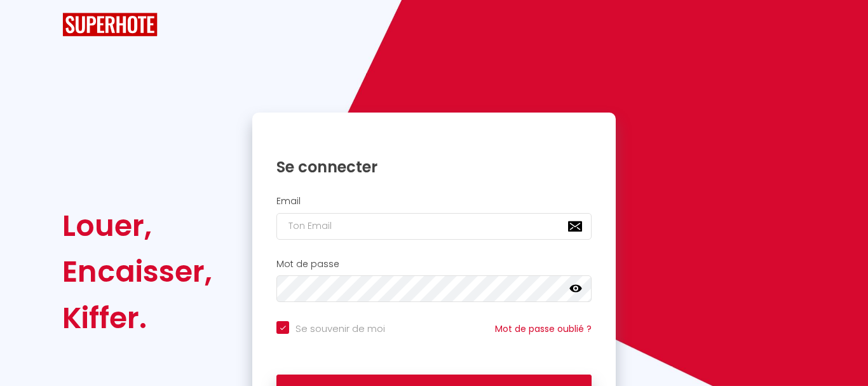
checkbox input "true"
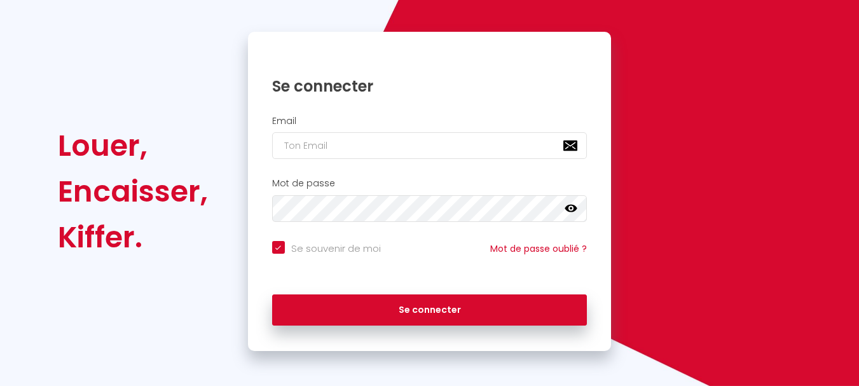
scroll to position [108, 0]
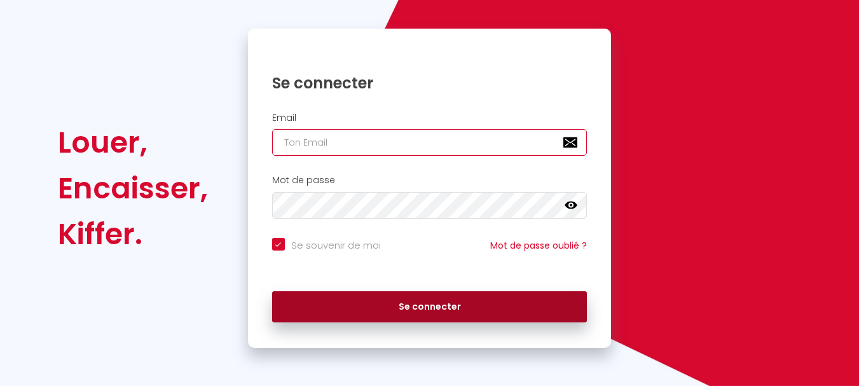
type input "[PERSON_NAME][EMAIL_ADDRESS][DOMAIN_NAME]"
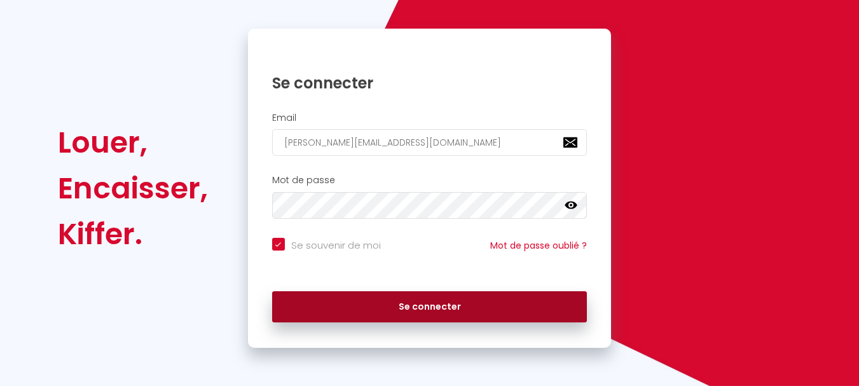
click at [405, 303] on button "Se connecter" at bounding box center [429, 307] width 315 height 32
checkbox input "true"
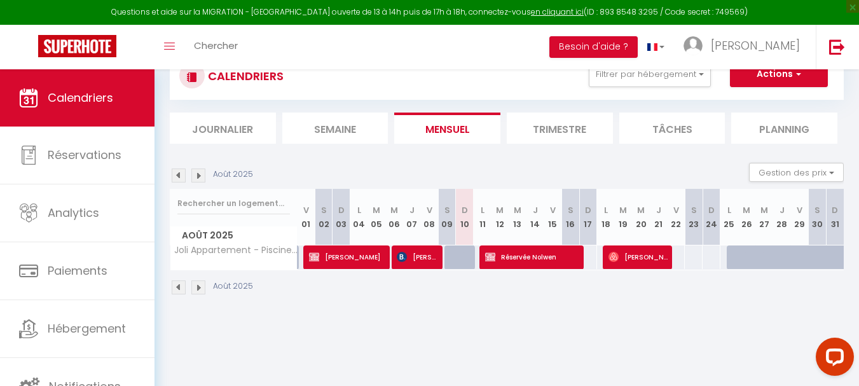
scroll to position [69, 0]
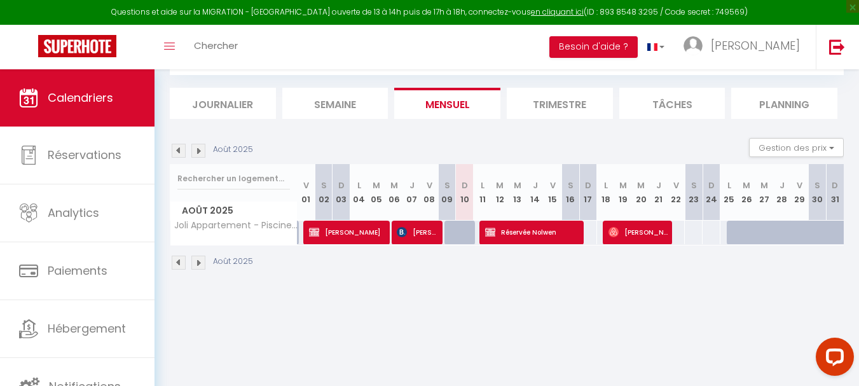
click at [196, 149] on img at bounding box center [198, 151] width 14 height 14
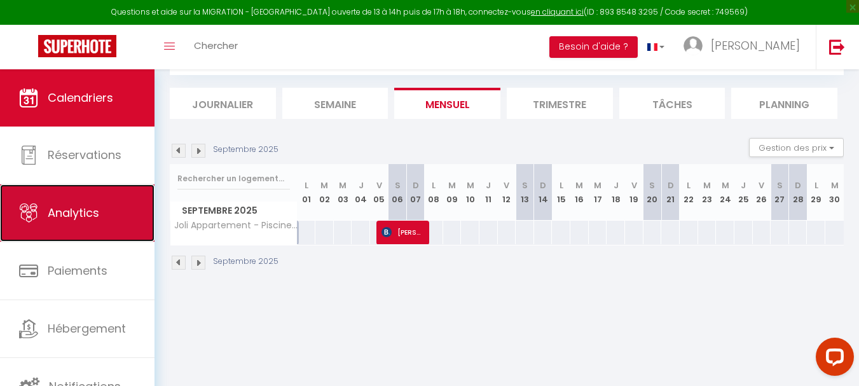
click at [93, 214] on span "Analytics" at bounding box center [73, 213] width 51 height 16
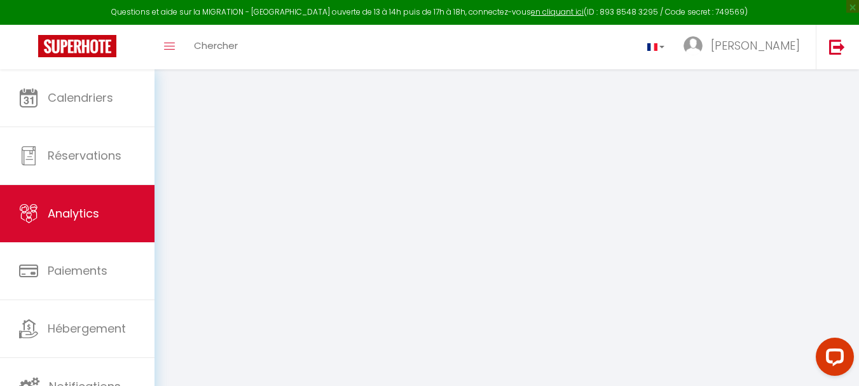
select select "2025"
select select "8"
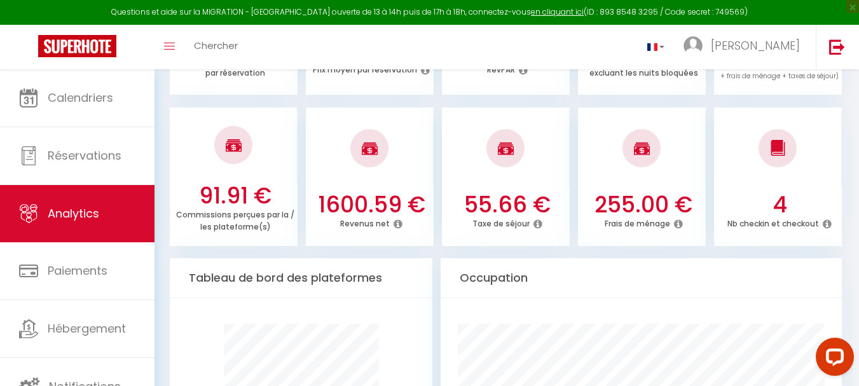
scroll to position [479, 0]
click at [837, 43] on img at bounding box center [837, 47] width 16 height 16
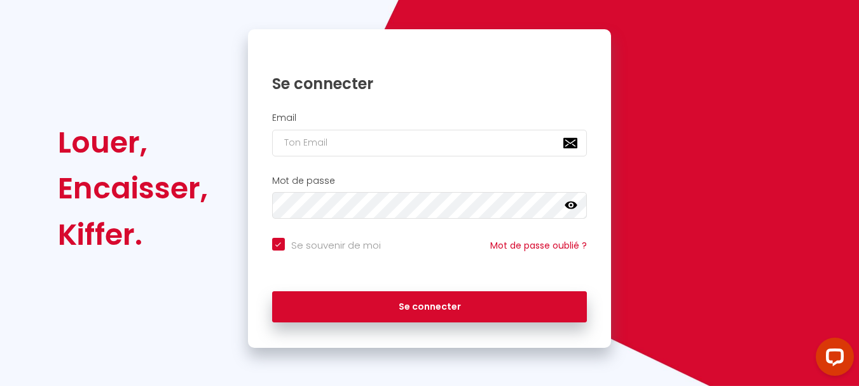
checkbox input "true"
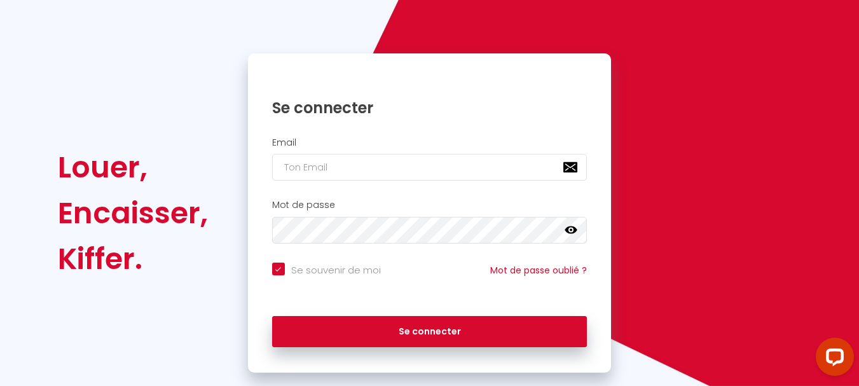
scroll to position [108, 0]
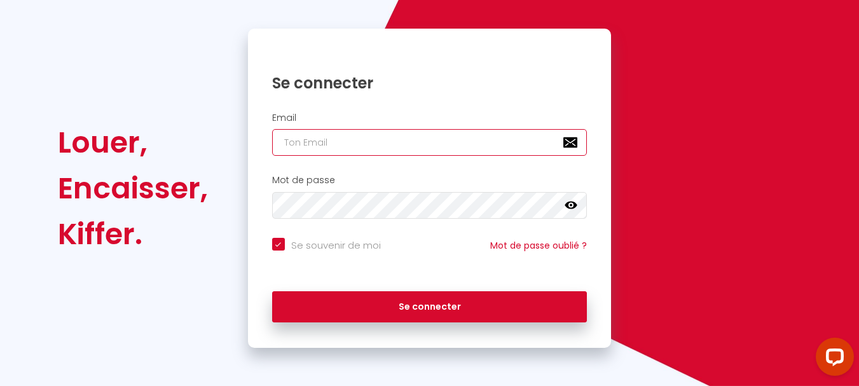
type input "[PERSON_NAME][EMAIL_ADDRESS][DOMAIN_NAME]"
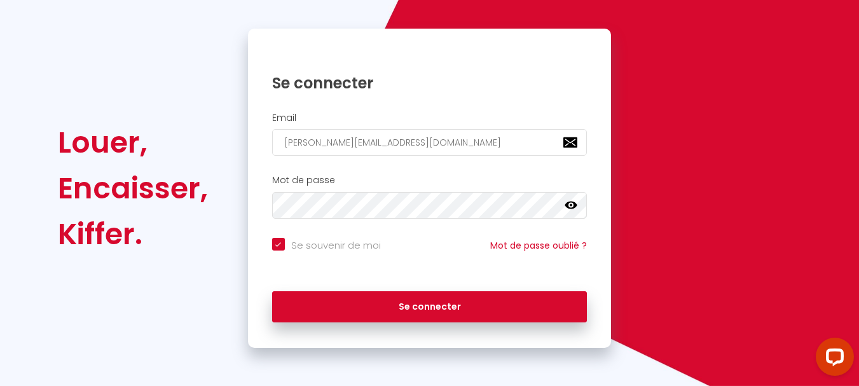
checkbox input "true"
